Goal: Use online tool/utility

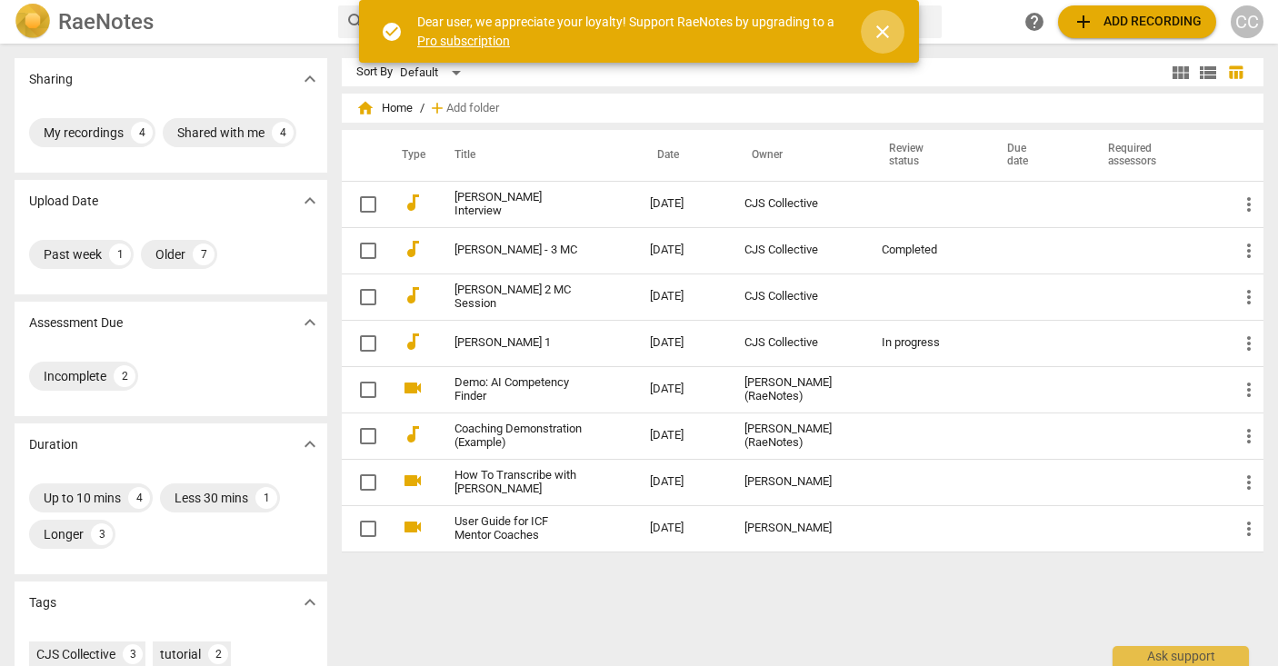
click at [891, 29] on span "close" at bounding box center [883, 32] width 22 height 22
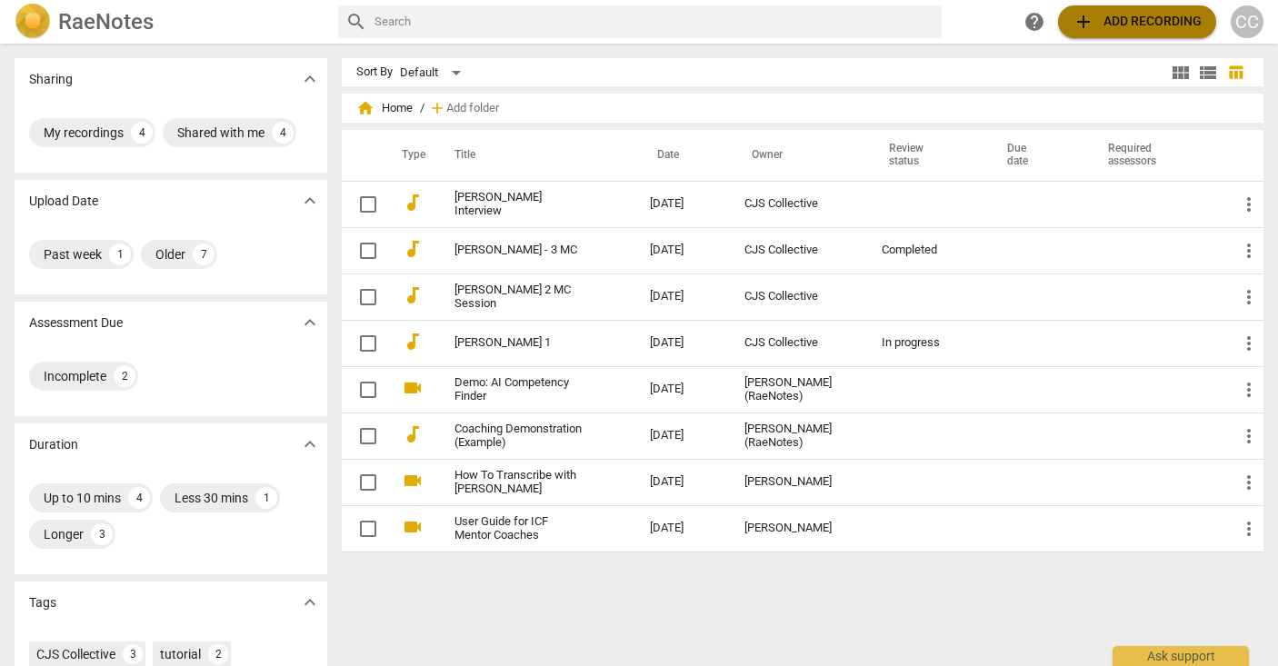
click at [1122, 24] on span "add Add recording" at bounding box center [1137, 22] width 129 height 22
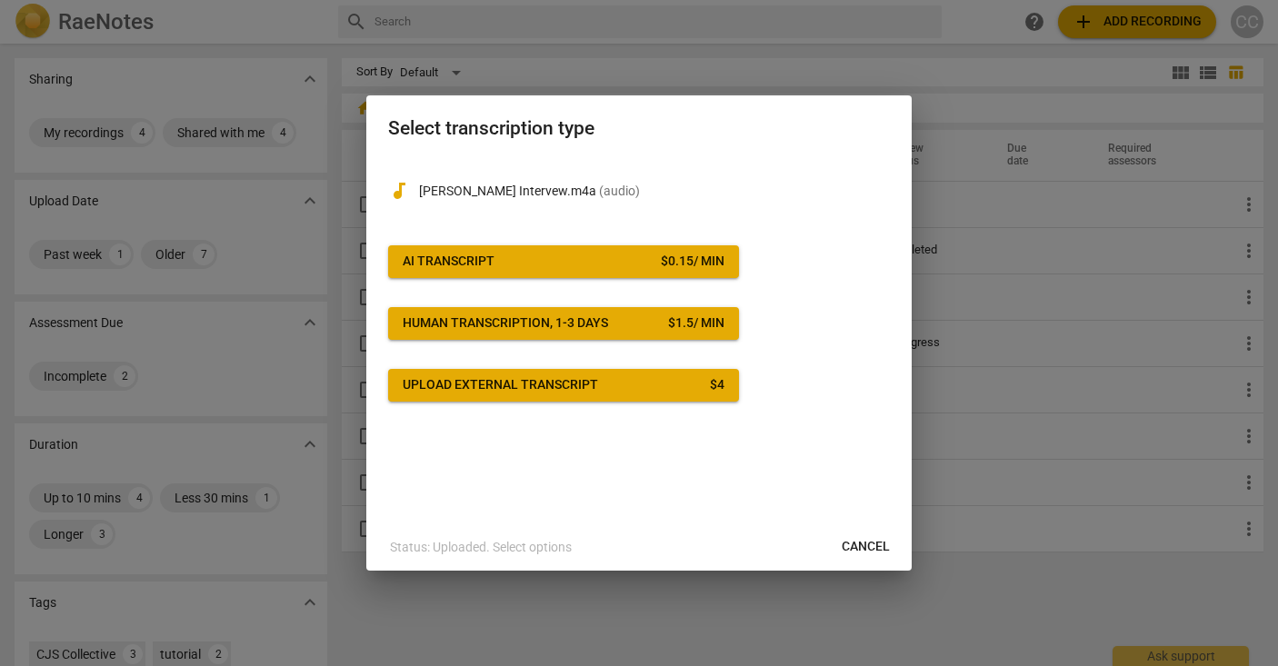
click at [561, 255] on span "AI Transcript $ 0.15 / min" at bounding box center [564, 262] width 322 height 18
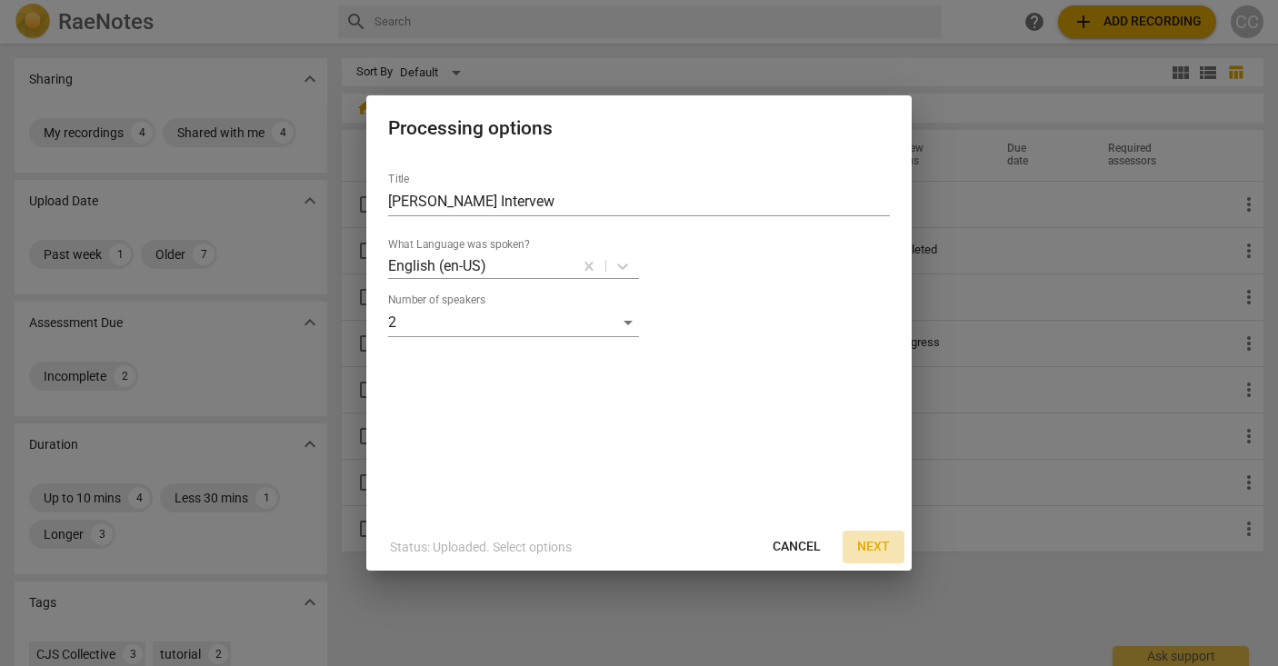
click at [876, 541] on span "Next" at bounding box center [873, 547] width 33 height 18
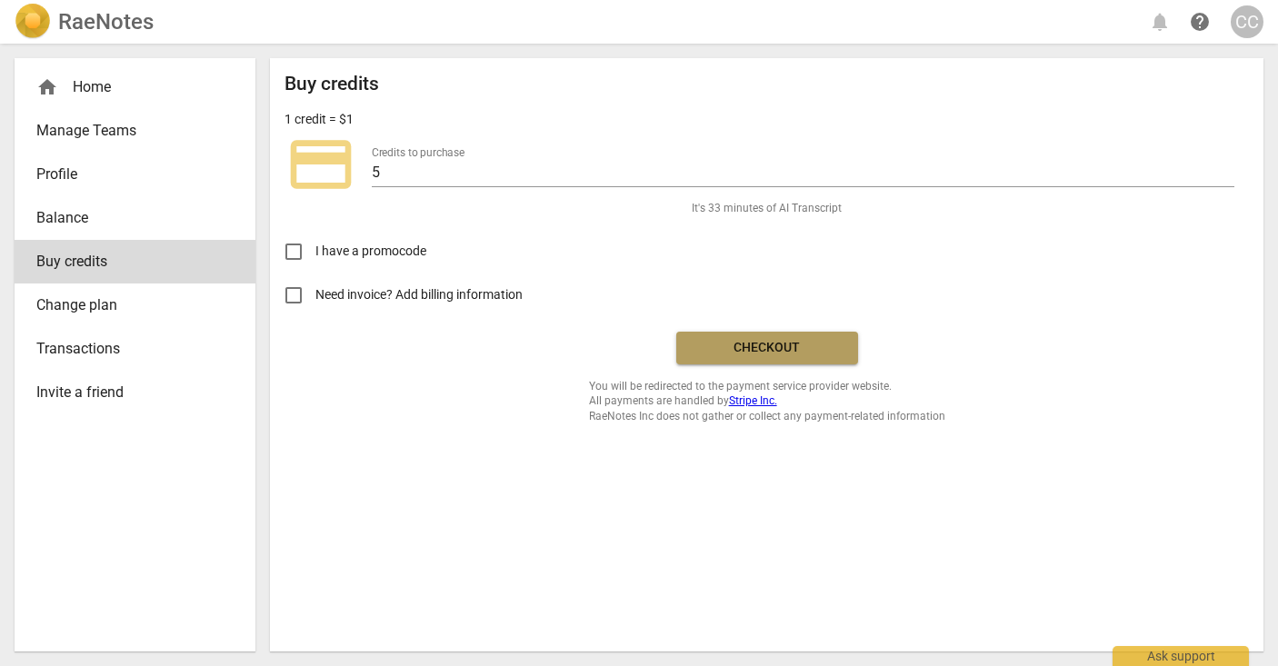
click at [759, 344] on span "Checkout" at bounding box center [767, 348] width 153 height 18
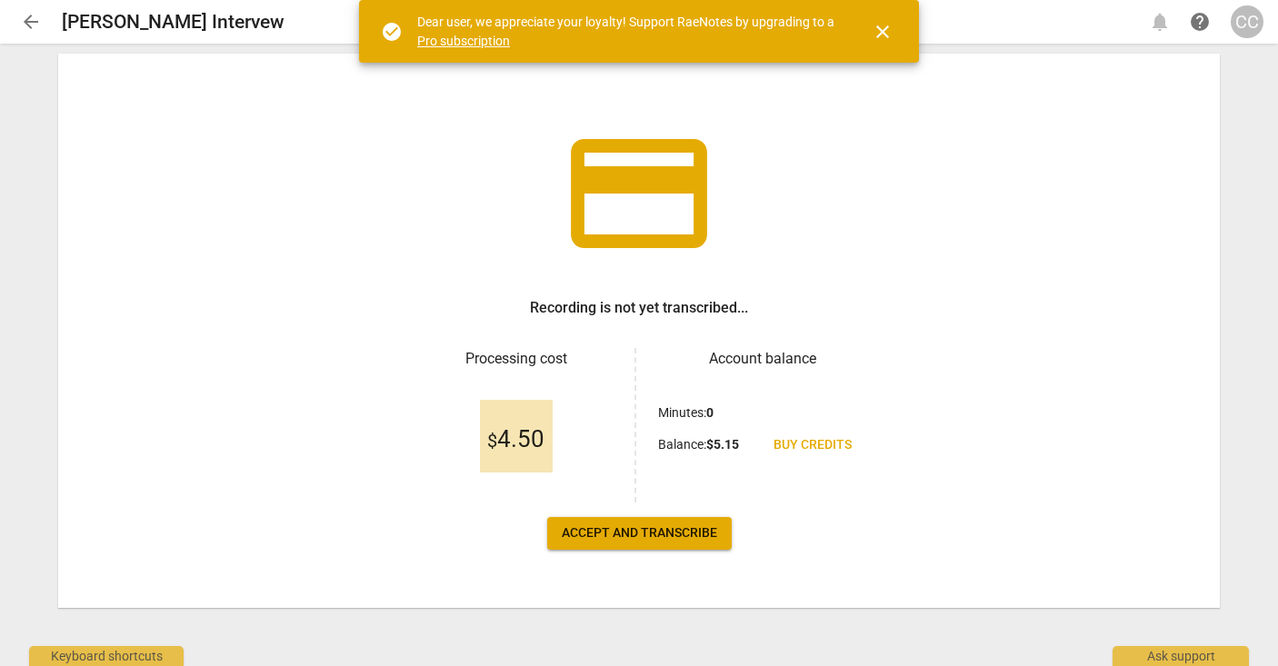
scroll to position [51, 0]
click at [614, 533] on span "Accept and transcribe" at bounding box center [639, 534] width 155 height 18
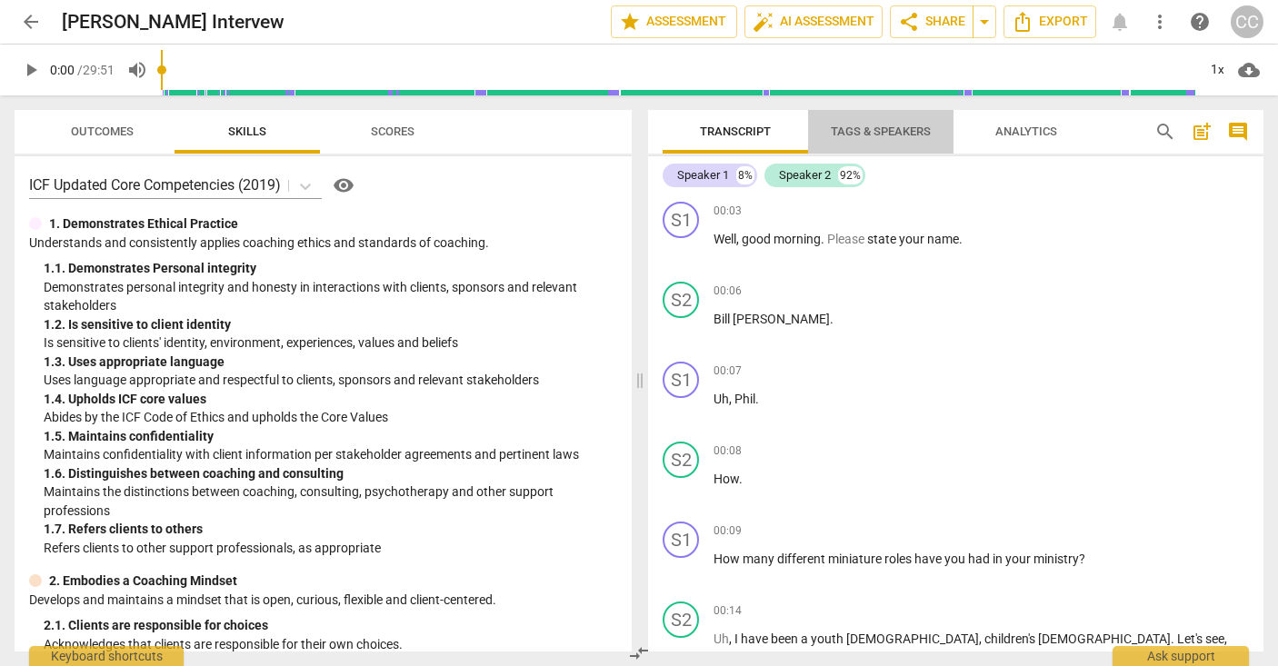
click at [859, 128] on span "Tags & Speakers" at bounding box center [881, 132] width 100 height 14
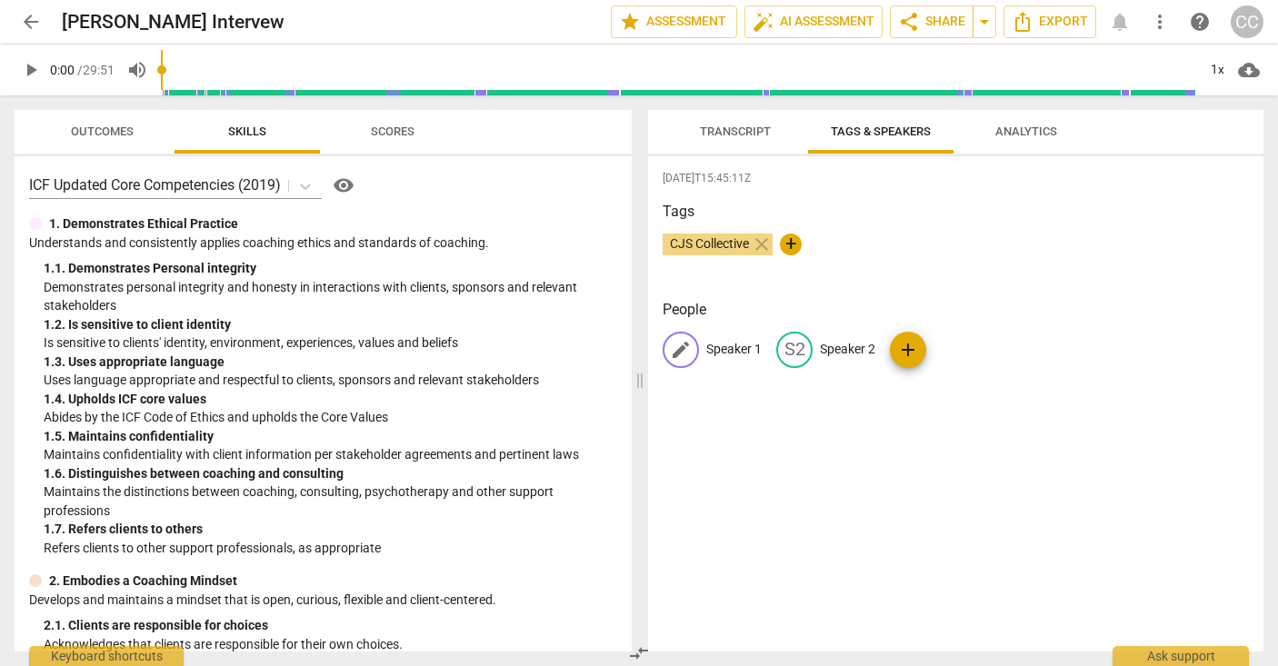
click at [735, 347] on p "Speaker 1" at bounding box center [733, 349] width 55 height 19
type input "[PERSON_NAME]"
click at [945, 347] on p "Speaker 2" at bounding box center [965, 349] width 55 height 19
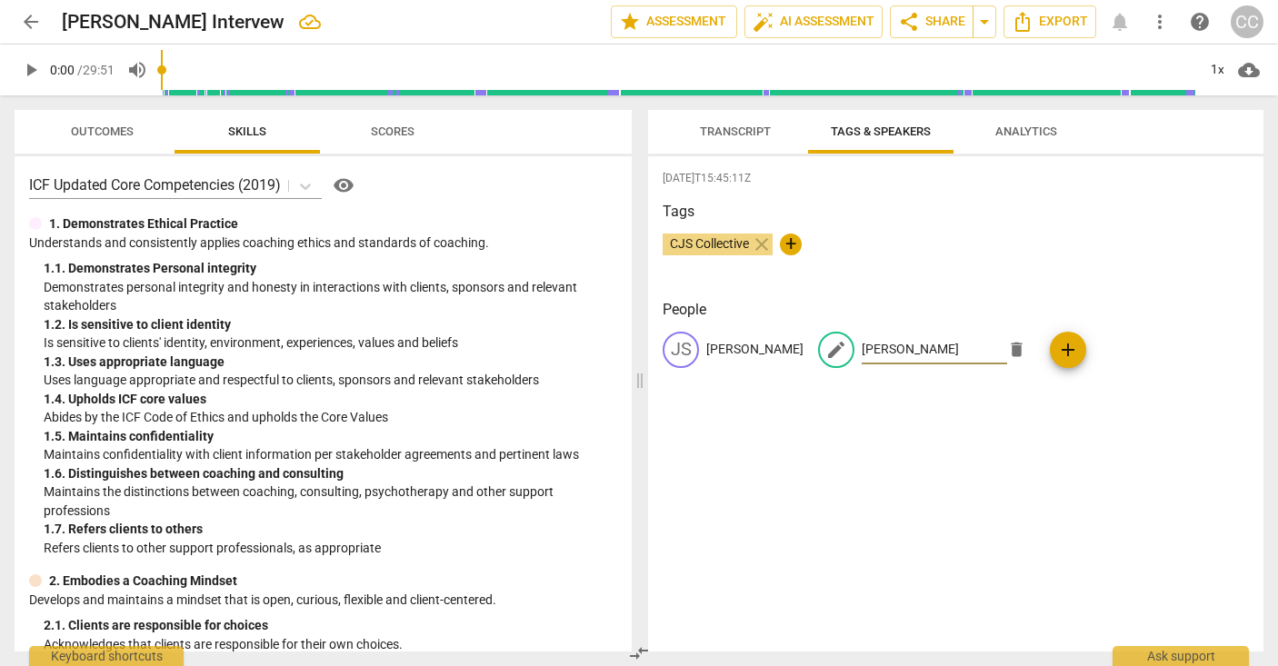
type input "[PERSON_NAME]"
click at [728, 133] on span "Transcript" at bounding box center [735, 132] width 71 height 14
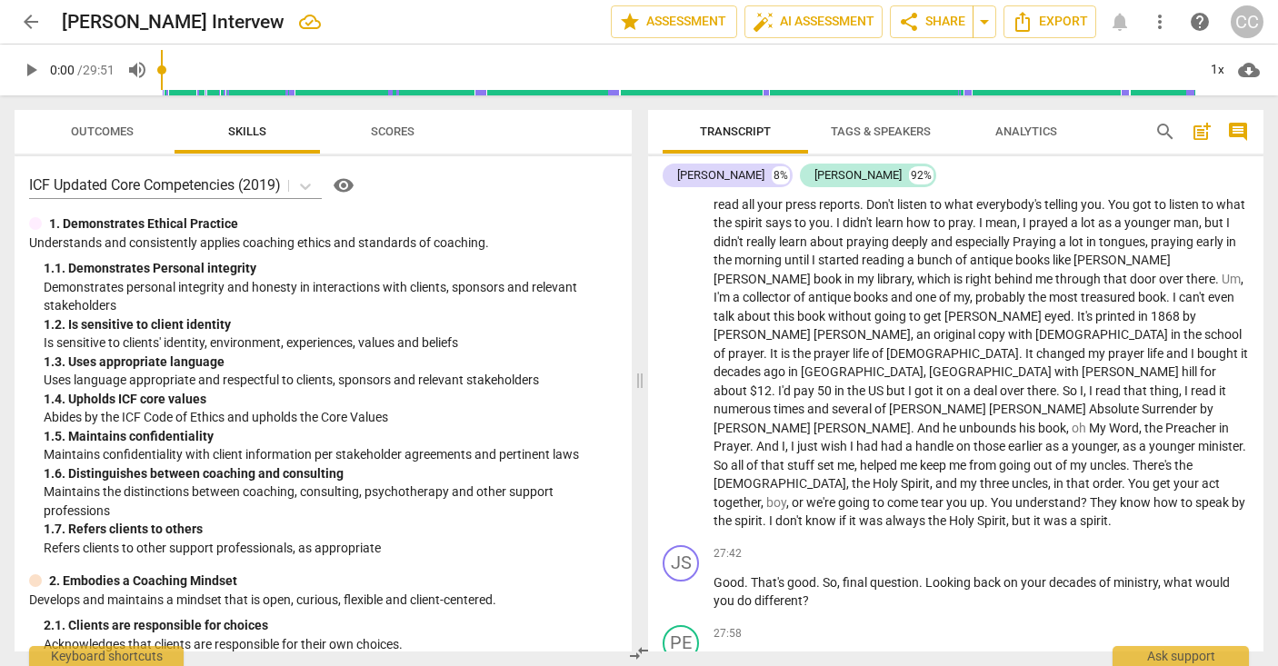
scroll to position [7485, 0]
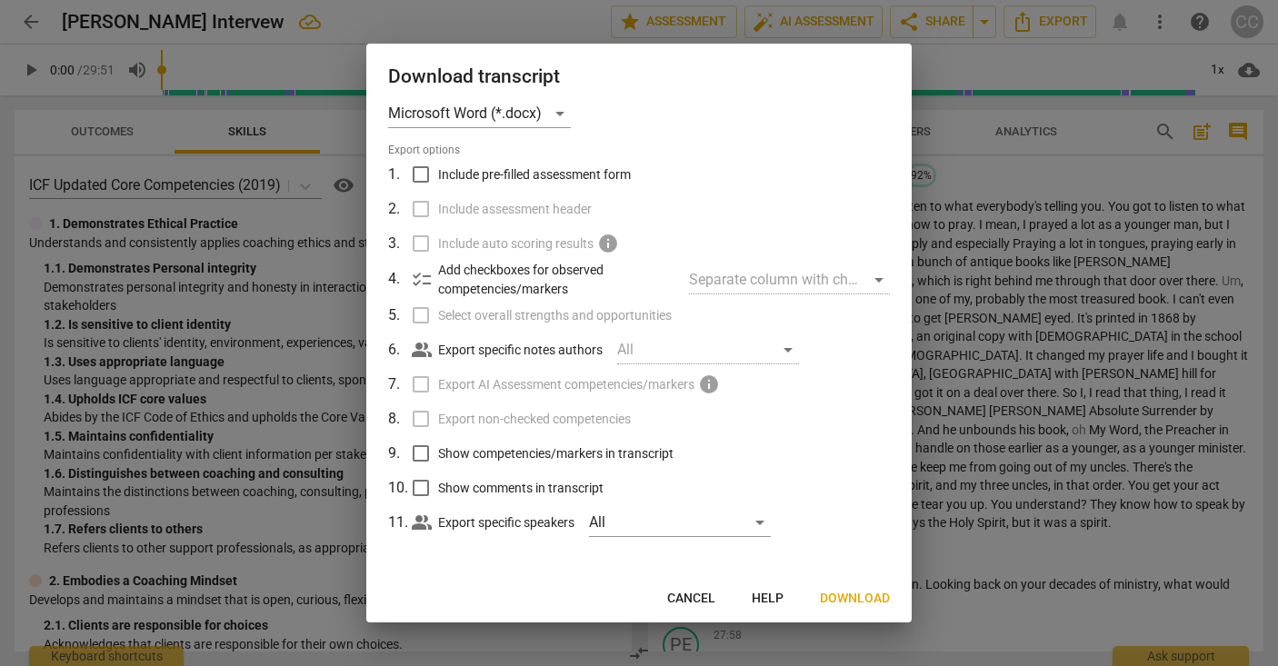
scroll to position [21, 0]
click at [851, 599] on span "Download" at bounding box center [855, 599] width 70 height 18
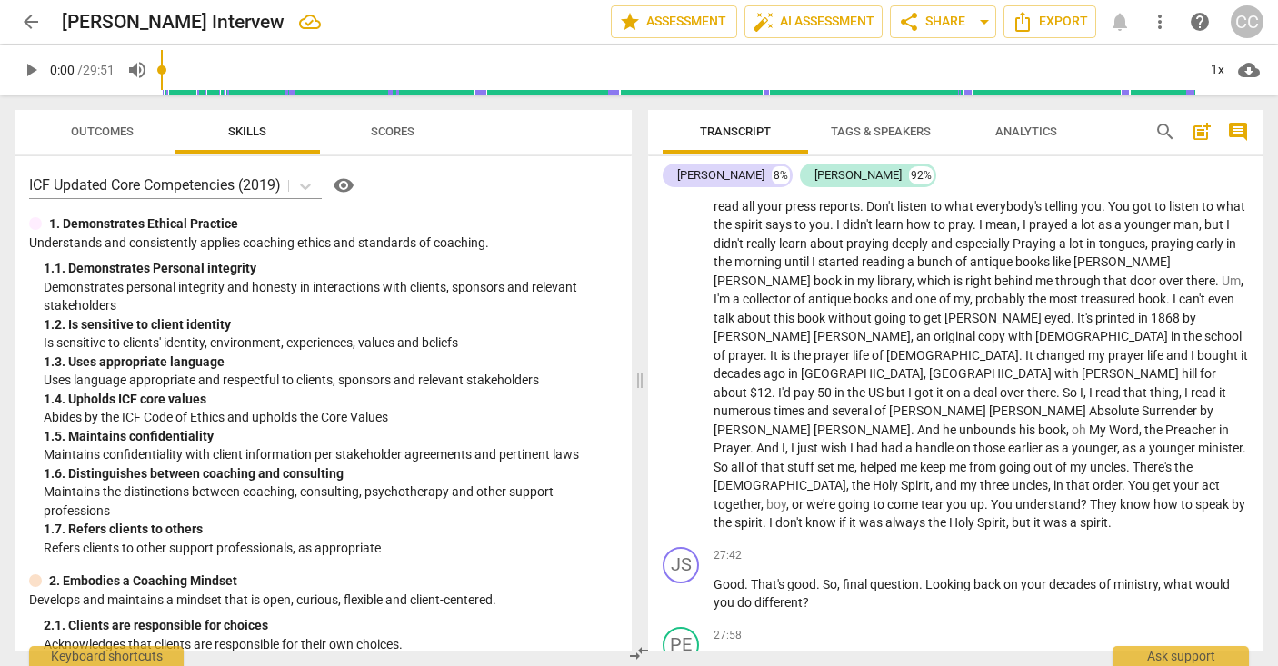
scroll to position [0, 0]
